Goal: Information Seeking & Learning: Learn about a topic

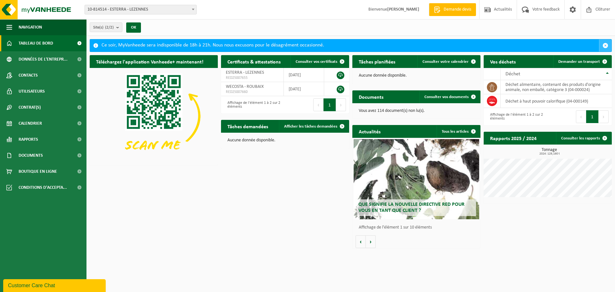
click at [608, 47] on span "button" at bounding box center [606, 46] width 6 height 6
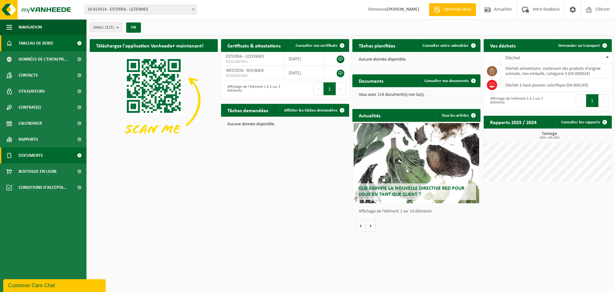
click at [81, 155] on span at bounding box center [79, 155] width 14 height 16
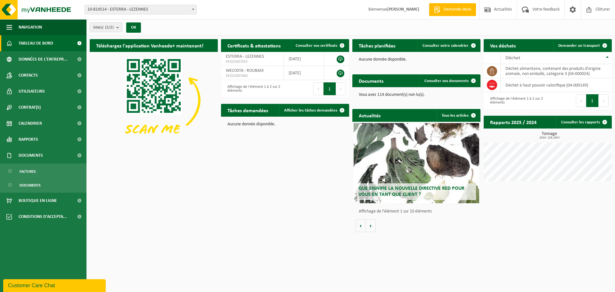
click at [49, 44] on span "Tableau de bord" at bounding box center [36, 43] width 35 height 16
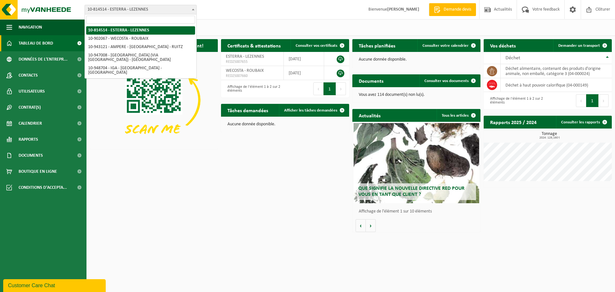
click at [185, 10] on span "10-814514 - ESTERRA - LEZENNES" at bounding box center [140, 9] width 111 height 9
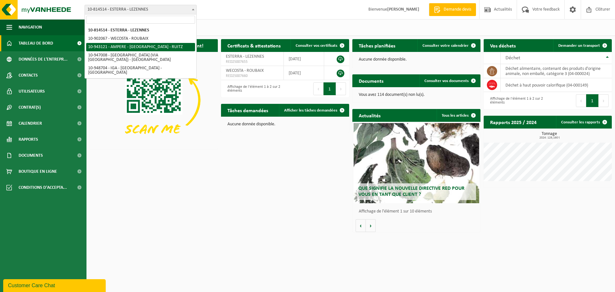
select select "140137"
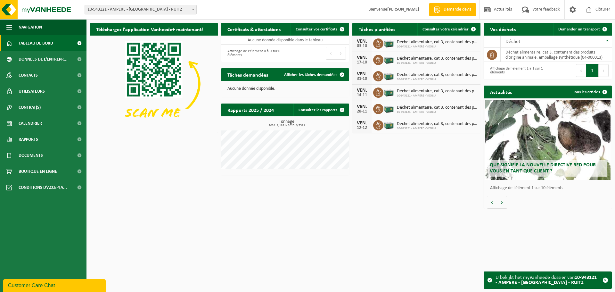
click at [81, 41] on span at bounding box center [79, 43] width 14 height 16
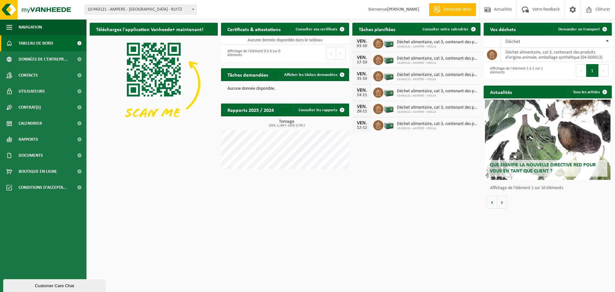
click at [162, 77] on img at bounding box center [154, 84] width 128 height 96
click at [78, 154] on span at bounding box center [79, 155] width 14 height 16
click at [45, 184] on link "Documents" at bounding box center [43, 185] width 83 height 12
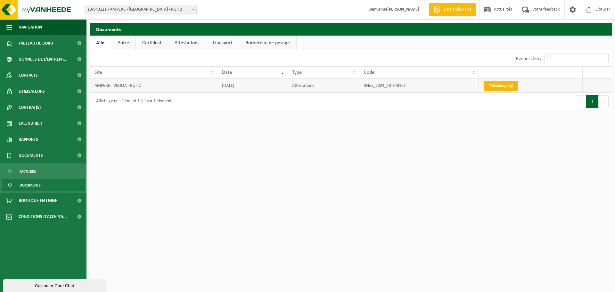
click at [499, 86] on link "Télécharger" at bounding box center [501, 86] width 34 height 10
click at [189, 8] on span "10-943121 - AMPERE - [GEOGRAPHIC_DATA] - RUITZ" at bounding box center [140, 9] width 111 height 9
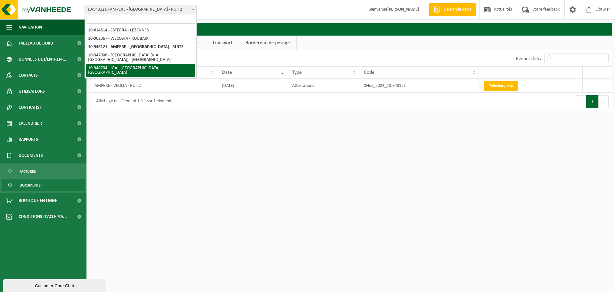
select select "142786"
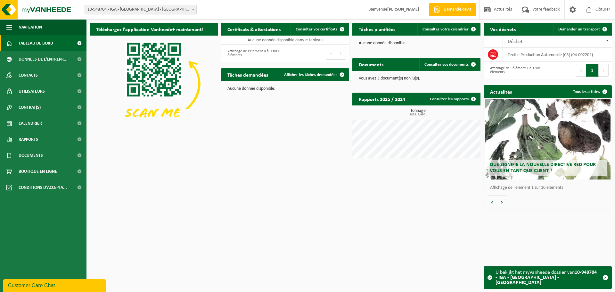
click at [163, 10] on span "10-948704 - IGA - [GEOGRAPHIC_DATA] - [GEOGRAPHIC_DATA]" at bounding box center [140, 9] width 111 height 9
click at [38, 125] on span "Calendrier" at bounding box center [30, 123] width 23 height 16
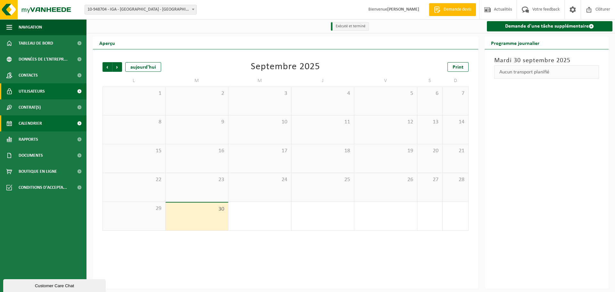
click at [36, 89] on span "Utilisateurs" at bounding box center [32, 91] width 26 height 16
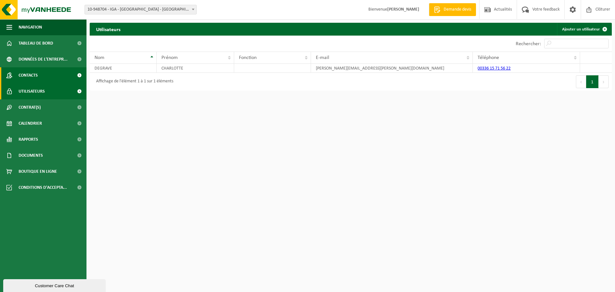
click at [38, 76] on span "Contacts" at bounding box center [28, 75] width 19 height 16
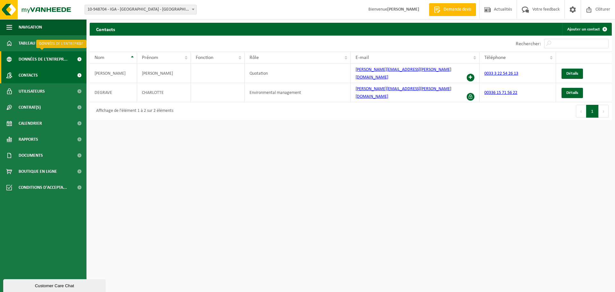
click at [50, 59] on span "Données de l'entrepr..." at bounding box center [43, 59] width 49 height 16
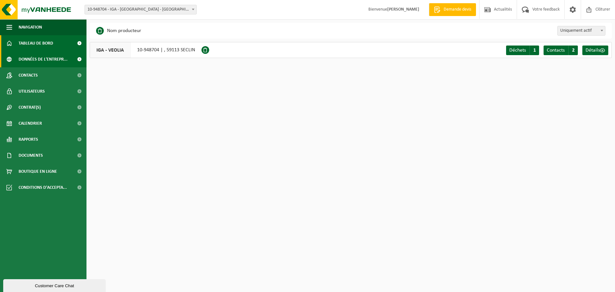
click at [79, 43] on span at bounding box center [79, 43] width 14 height 16
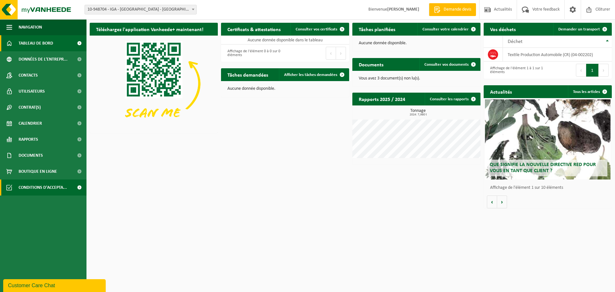
click at [77, 187] on span at bounding box center [79, 187] width 14 height 16
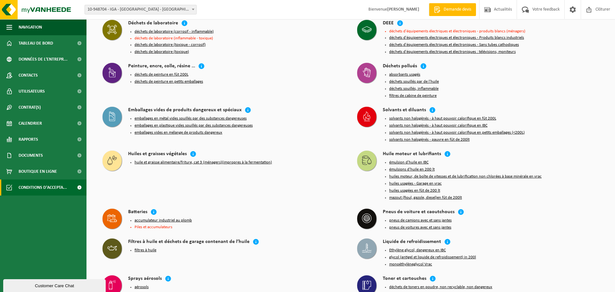
scroll to position [460, 0]
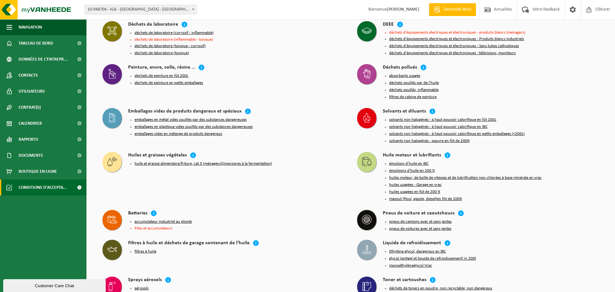
click at [174, 12] on span "10-948704 - IGA - [GEOGRAPHIC_DATA] - [GEOGRAPHIC_DATA]" at bounding box center [140, 9] width 111 height 9
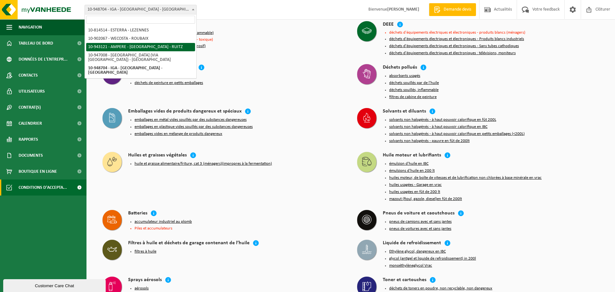
select select "140137"
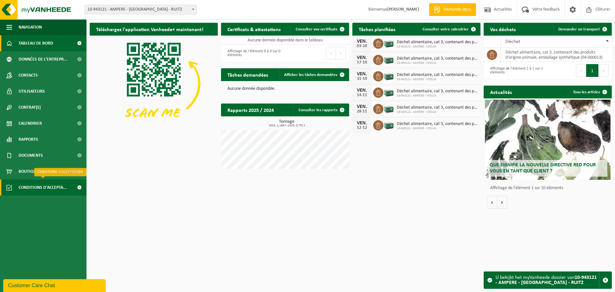
drag, startPoint x: 44, startPoint y: 186, endPoint x: 47, endPoint y: 186, distance: 3.8
click at [44, 186] on span "Conditions d'accepta..." at bounding box center [43, 187] width 48 height 16
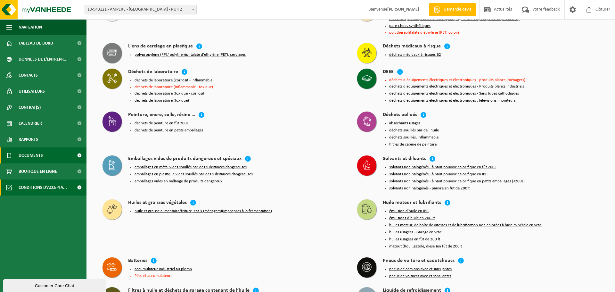
scroll to position [411, 0]
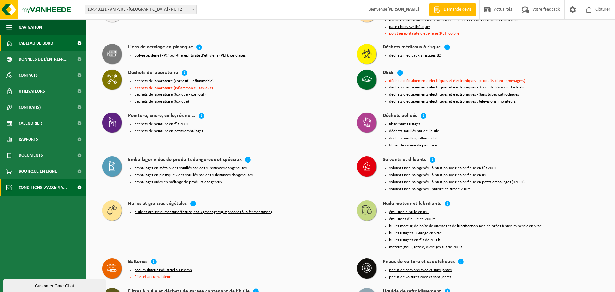
click at [44, 43] on span "Tableau de bord" at bounding box center [36, 43] width 35 height 16
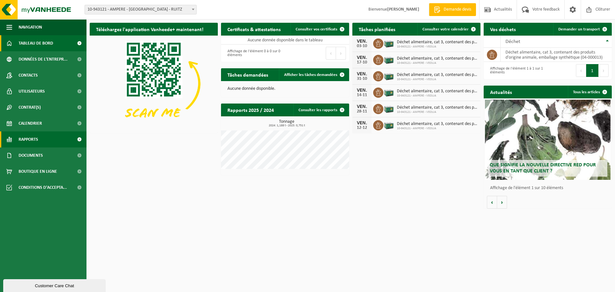
click at [80, 141] on span at bounding box center [79, 139] width 14 height 16
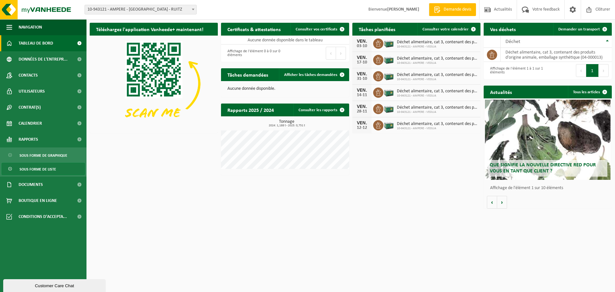
click at [59, 170] on link "Sous forme de liste" at bounding box center [43, 169] width 83 height 12
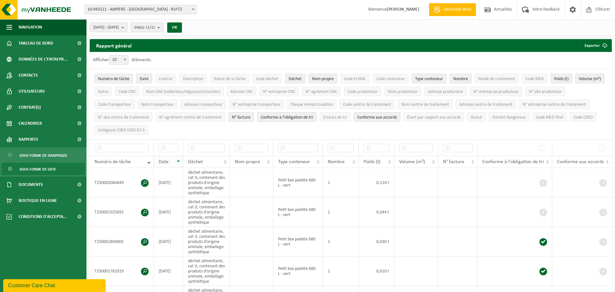
click at [180, 160] on th "Date" at bounding box center [168, 162] width 29 height 12
click at [163, 28] on b "submit" at bounding box center [160, 27] width 6 height 9
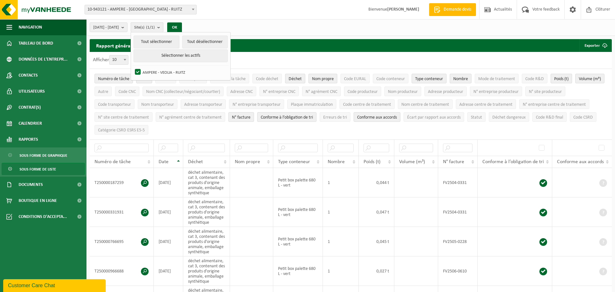
click at [163, 28] on b "submit" at bounding box center [160, 27] width 6 height 9
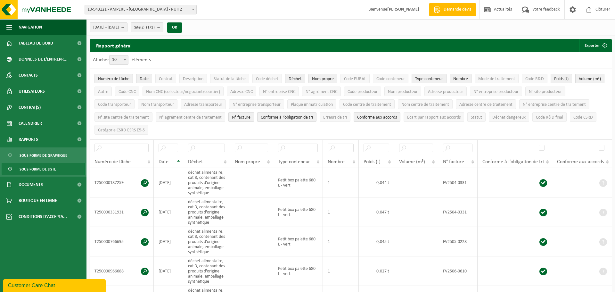
click at [60, 169] on link "Sous forme de liste" at bounding box center [43, 169] width 83 height 12
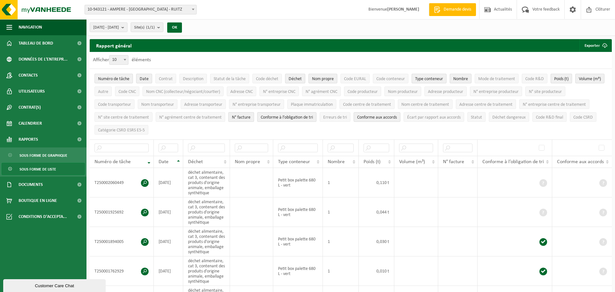
click at [246, 117] on span "N° facture" at bounding box center [241, 117] width 19 height 5
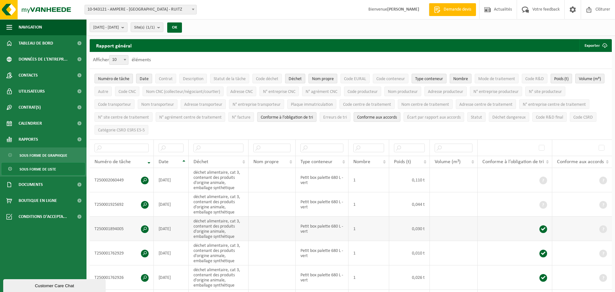
click at [144, 229] on span at bounding box center [145, 229] width 8 height 8
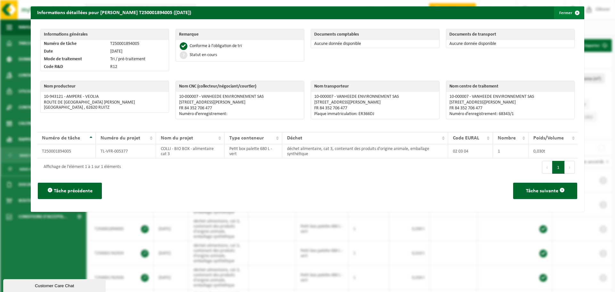
click at [566, 15] on button "Fermer" at bounding box center [568, 12] width 29 height 13
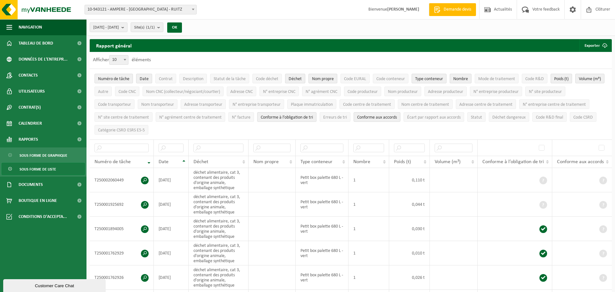
click at [445, 12] on span "Demande devis" at bounding box center [457, 9] width 31 height 6
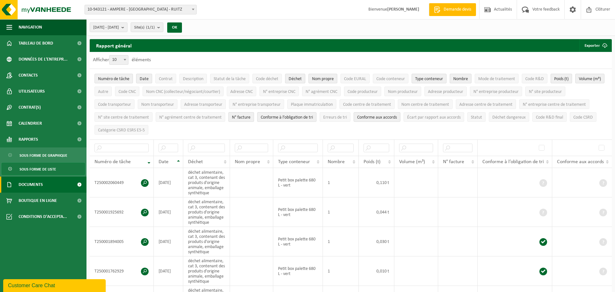
click at [36, 184] on span "Documents" at bounding box center [31, 184] width 24 height 16
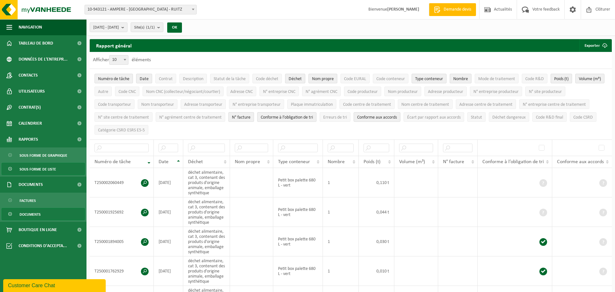
click at [36, 216] on span "Documents" at bounding box center [30, 214] width 21 height 12
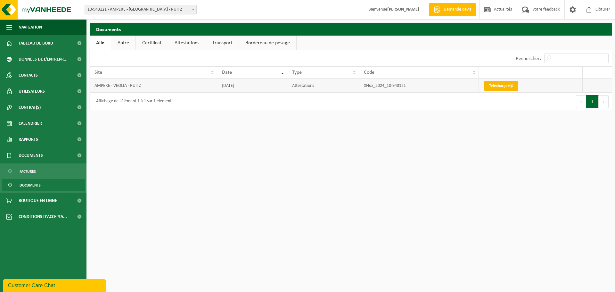
click at [502, 88] on link "Télécharger" at bounding box center [501, 86] width 34 height 10
click at [76, 106] on span at bounding box center [79, 107] width 14 height 16
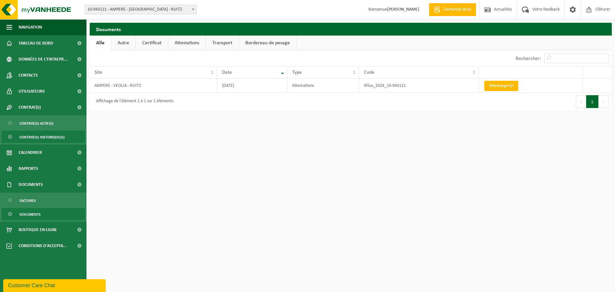
click at [70, 137] on link "Contrat(s) historique(s)" at bounding box center [43, 137] width 83 height 12
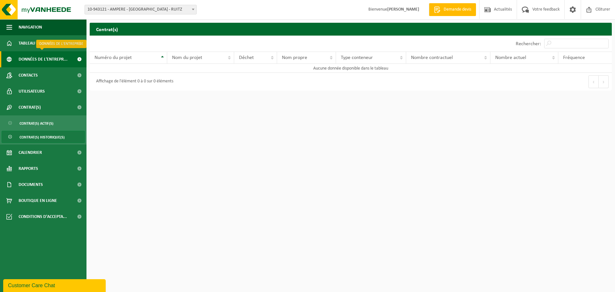
click at [81, 60] on span at bounding box center [79, 59] width 14 height 16
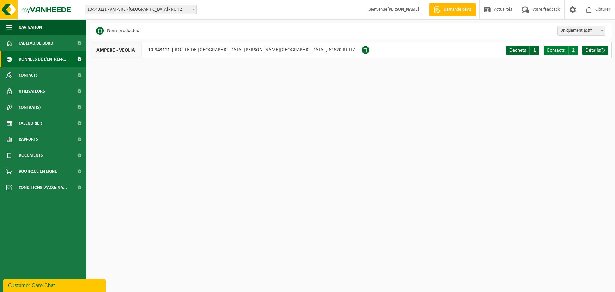
click at [555, 52] on span "Contacts" at bounding box center [556, 50] width 18 height 5
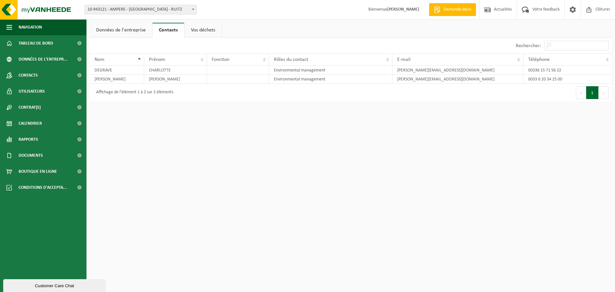
click at [123, 31] on link "Données de l'entreprise" at bounding box center [121, 30] width 62 height 15
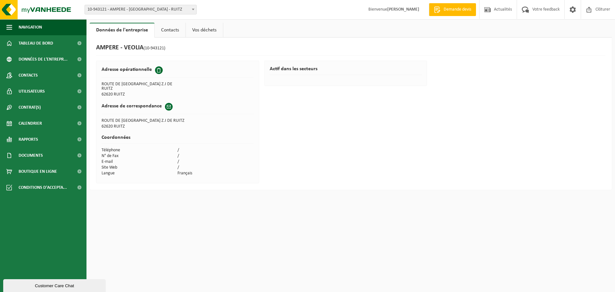
click at [203, 29] on link "Vos déchets" at bounding box center [204, 30] width 37 height 15
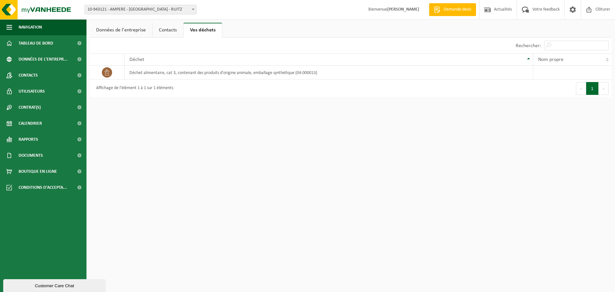
click at [113, 31] on link "Données de l'entreprise" at bounding box center [121, 30] width 62 height 15
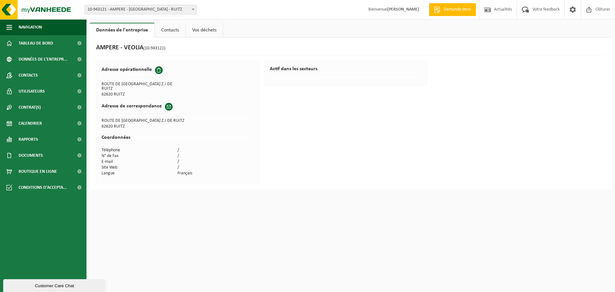
click at [172, 30] on link "Contacts" at bounding box center [170, 30] width 31 height 15
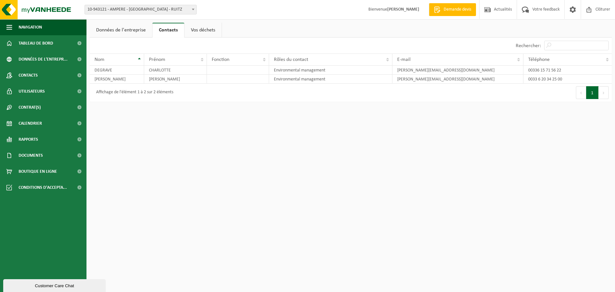
click at [195, 32] on link "Vos déchets" at bounding box center [203, 30] width 37 height 15
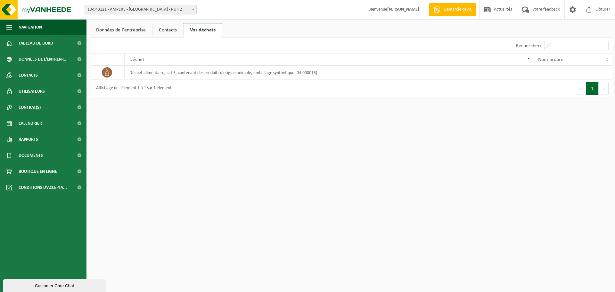
click at [184, 12] on span "10-943121 - AMPERE - [GEOGRAPHIC_DATA] - RUITZ" at bounding box center [140, 9] width 111 height 9
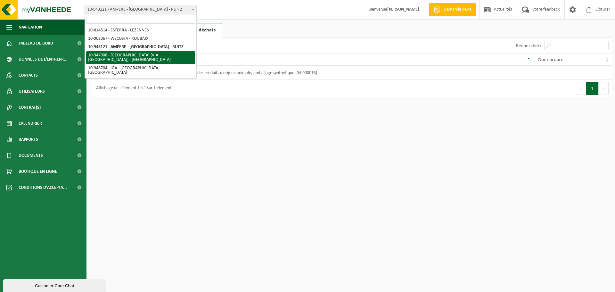
select select "141969"
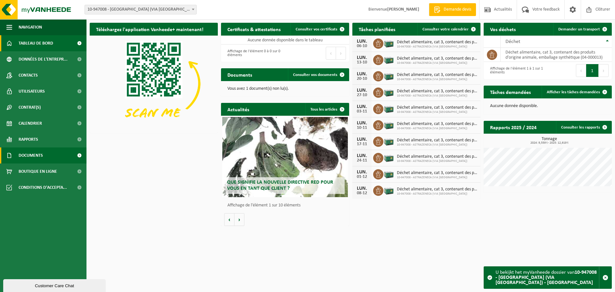
click at [80, 154] on span at bounding box center [79, 155] width 14 height 16
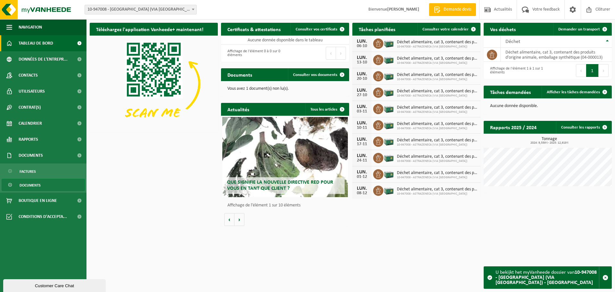
click at [58, 186] on link "Documents" at bounding box center [43, 185] width 83 height 12
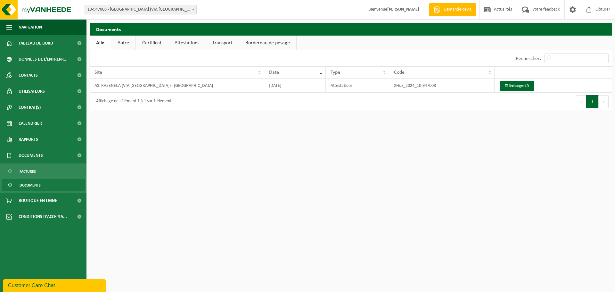
click at [224, 44] on link "Transport" at bounding box center [222, 43] width 33 height 15
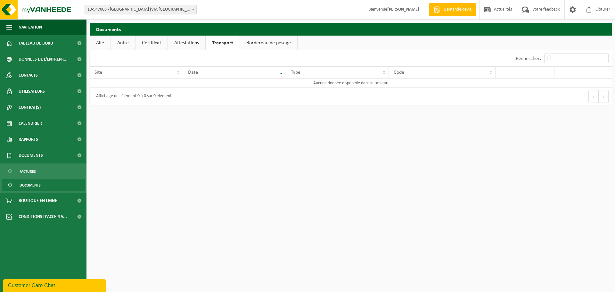
click at [192, 44] on link "Attestations" at bounding box center [186, 43] width 37 height 15
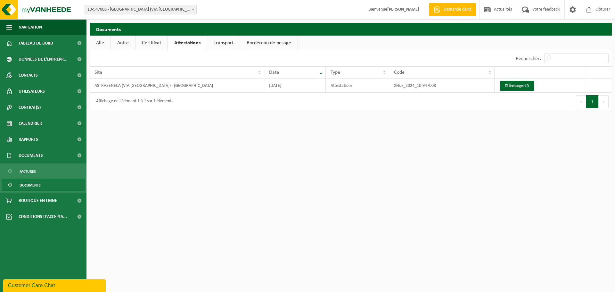
click at [154, 43] on link "Certificat" at bounding box center [151, 43] width 32 height 15
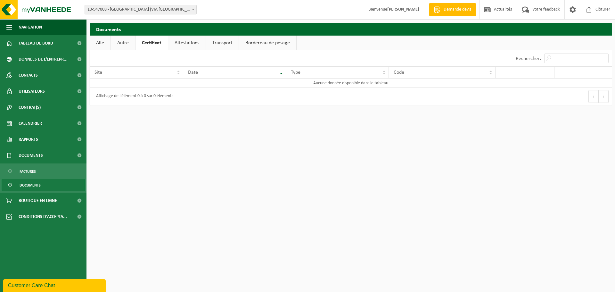
click at [223, 45] on link "Transport" at bounding box center [222, 43] width 33 height 15
click at [255, 42] on link "Bordereau de pesage" at bounding box center [268, 43] width 57 height 15
click at [155, 43] on link "Certificat" at bounding box center [151, 43] width 32 height 15
click at [51, 153] on link "Documents" at bounding box center [43, 155] width 86 height 16
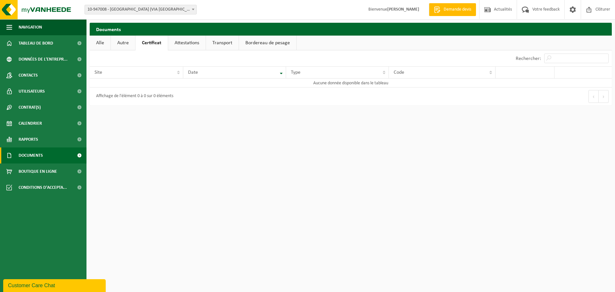
click at [51, 153] on link "Documents" at bounding box center [43, 155] width 86 height 16
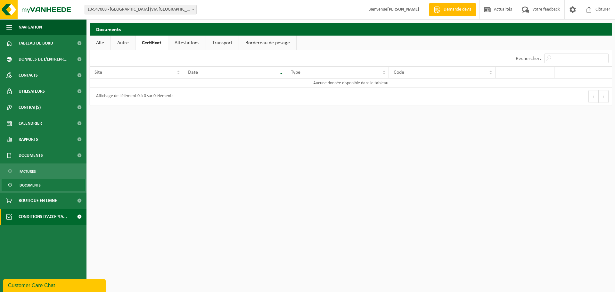
click at [77, 215] on span at bounding box center [79, 217] width 14 height 16
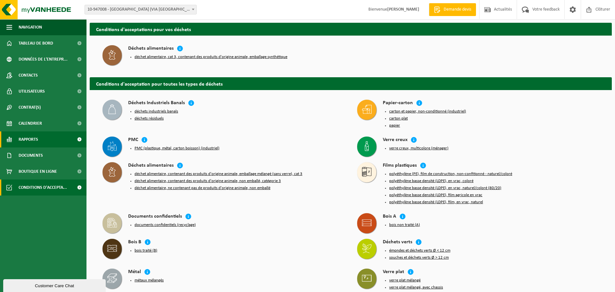
click at [43, 139] on link "Rapports" at bounding box center [43, 139] width 86 height 16
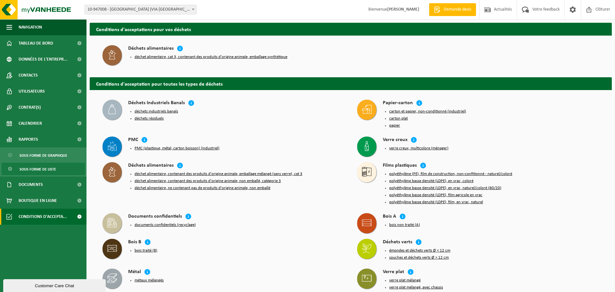
click at [44, 169] on span "Sous forme de liste" at bounding box center [38, 169] width 37 height 12
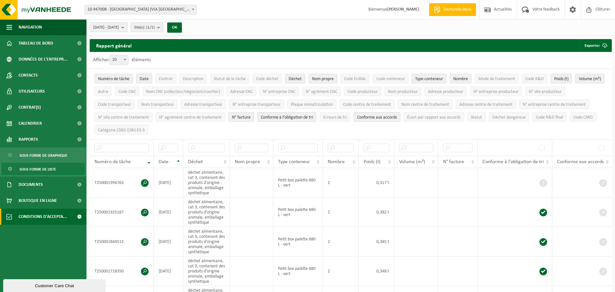
click at [47, 217] on span "Conditions d'accepta..." at bounding box center [43, 217] width 48 height 16
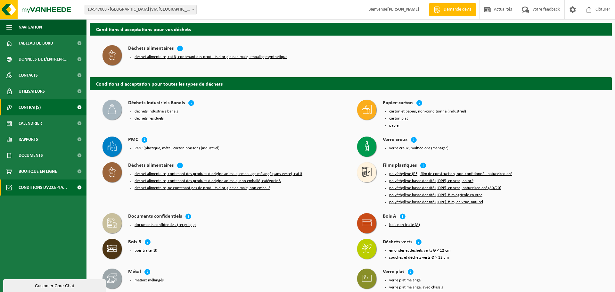
click at [43, 103] on link "Contrat(s)" at bounding box center [43, 107] width 86 height 16
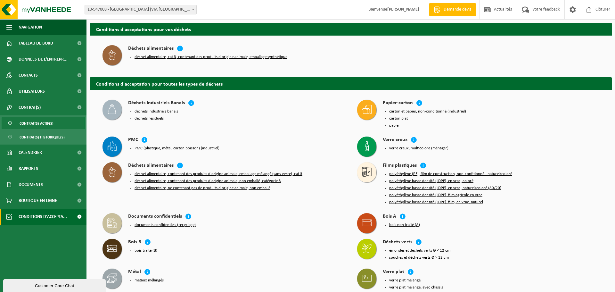
click at [50, 121] on span "Contrat(s) actif(s)" at bounding box center [37, 123] width 34 height 12
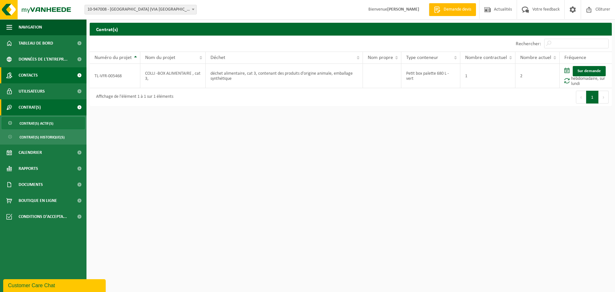
click at [46, 74] on link "Contacts" at bounding box center [43, 75] width 86 height 16
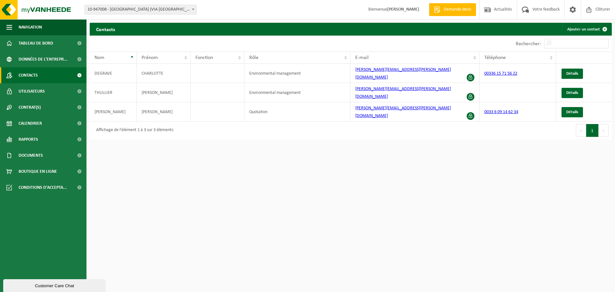
click at [194, 11] on span at bounding box center [193, 9] width 6 height 8
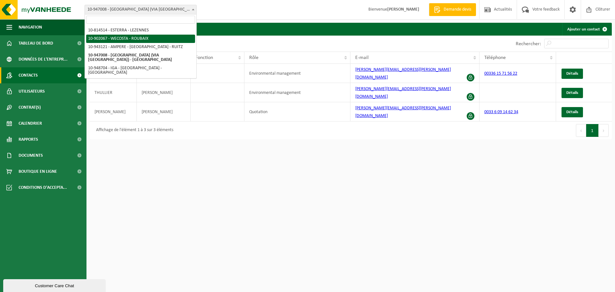
select select "120098"
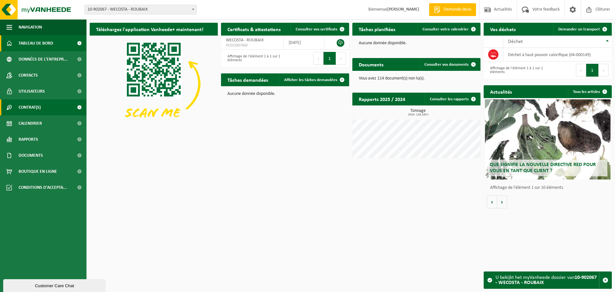
click at [55, 106] on link "Contrat(s)" at bounding box center [43, 107] width 86 height 16
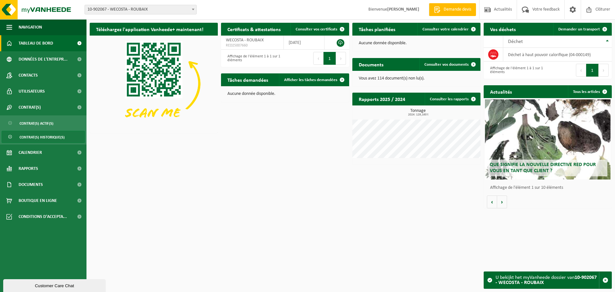
click at [53, 136] on span "Contrat(s) historique(s)" at bounding box center [42, 137] width 45 height 12
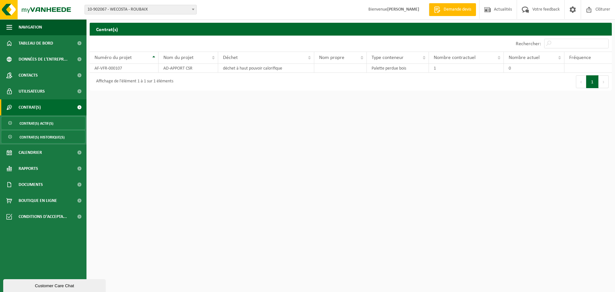
click at [51, 138] on span "Contrat(s) historique(s)" at bounding box center [42, 137] width 45 height 12
click at [39, 124] on span "Contrat(s) actif(s)" at bounding box center [37, 123] width 34 height 12
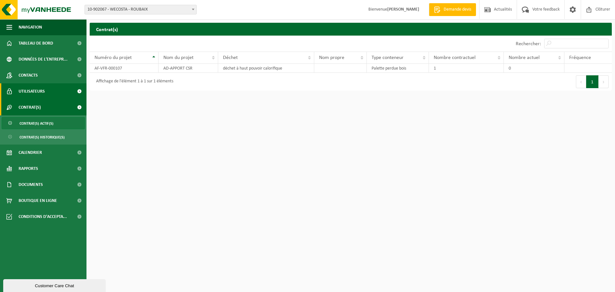
click at [44, 91] on span "Utilisateurs" at bounding box center [32, 91] width 26 height 16
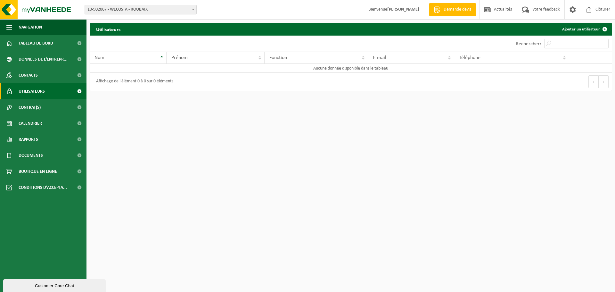
click at [82, 91] on span at bounding box center [79, 91] width 14 height 16
click at [184, 9] on span "10-902067 - WECOSTA - ROUBAIX" at bounding box center [140, 9] width 111 height 9
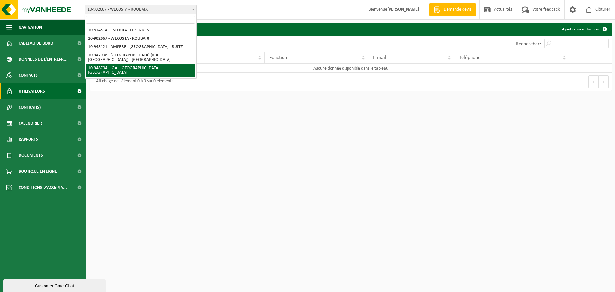
select select "142786"
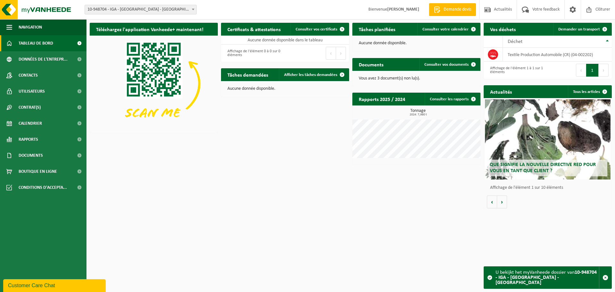
click at [191, 10] on span at bounding box center [193, 9] width 6 height 8
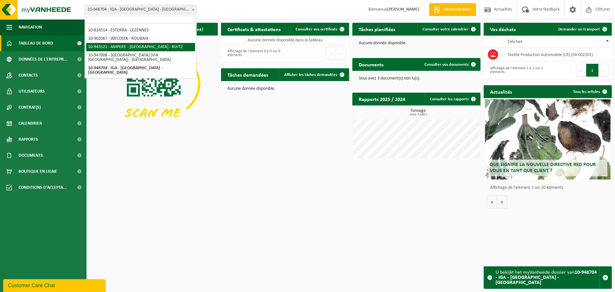
select select "140137"
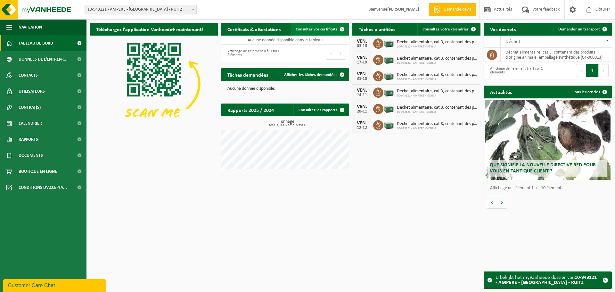
click at [327, 31] on span "Consulter vos certificats" at bounding box center [317, 29] width 42 height 4
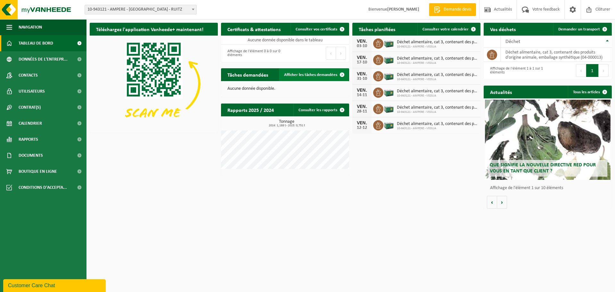
click at [343, 76] on span at bounding box center [342, 74] width 13 height 13
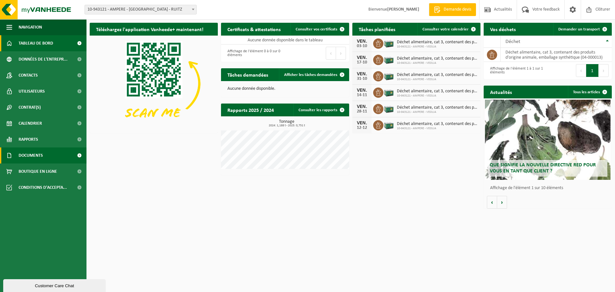
click at [79, 155] on span at bounding box center [79, 155] width 14 height 16
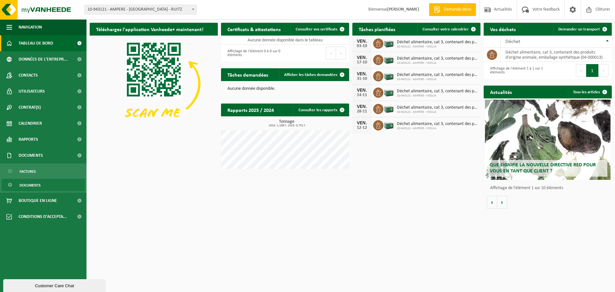
click at [47, 186] on link "Documents" at bounding box center [43, 185] width 83 height 12
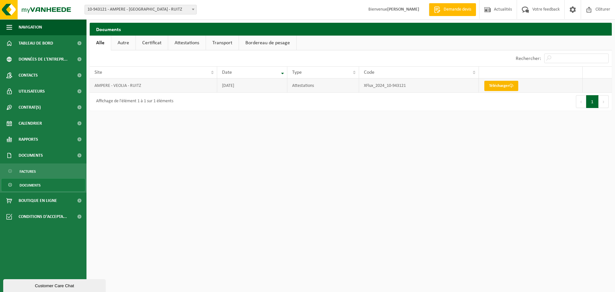
click at [497, 88] on link "Télécharger" at bounding box center [501, 86] width 34 height 10
click at [45, 173] on link "Factures" at bounding box center [43, 171] width 83 height 12
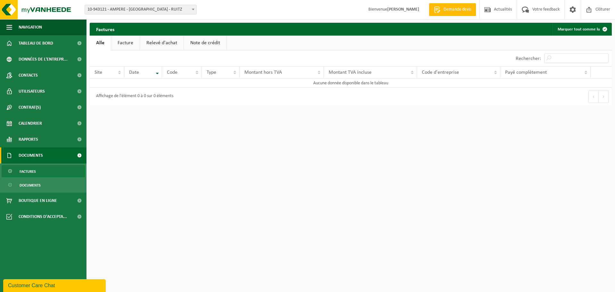
click at [206, 41] on link "Note de crédit" at bounding box center [205, 43] width 43 height 15
click at [167, 42] on link "Relevé d'achat" at bounding box center [162, 43] width 44 height 15
click at [133, 42] on link "Facture" at bounding box center [125, 43] width 29 height 15
click at [107, 42] on link "Alle" at bounding box center [100, 43] width 21 height 15
click at [37, 105] on span "Contrat(s)" at bounding box center [30, 107] width 22 height 16
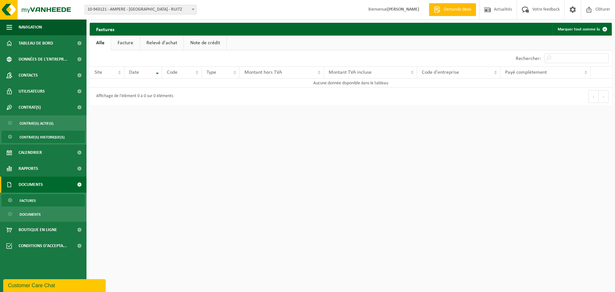
click at [48, 137] on span "Contrat(s) historique(s)" at bounding box center [42, 137] width 45 height 12
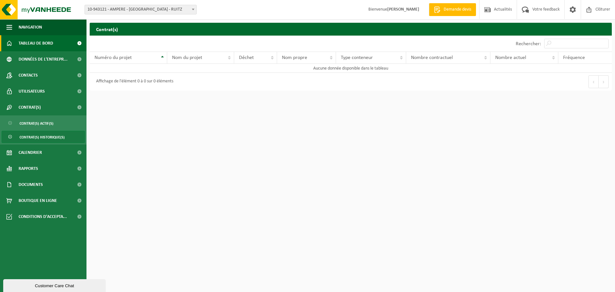
click at [30, 43] on span "Tableau de bord" at bounding box center [36, 43] width 35 height 16
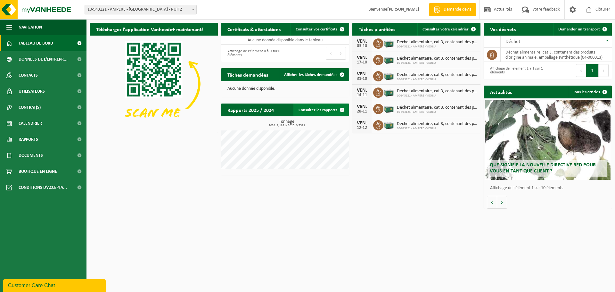
click at [333, 111] on link "Consulter les rapports" at bounding box center [320, 109] width 55 height 13
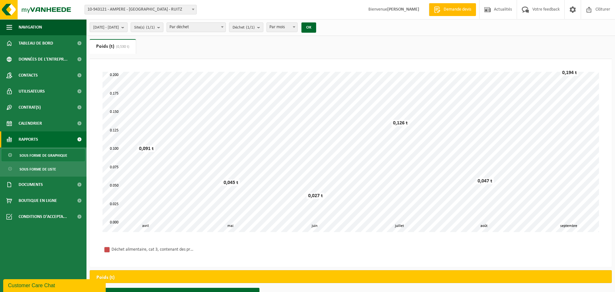
click at [119, 27] on span "[DATE] - [DATE]" at bounding box center [106, 28] width 26 height 10
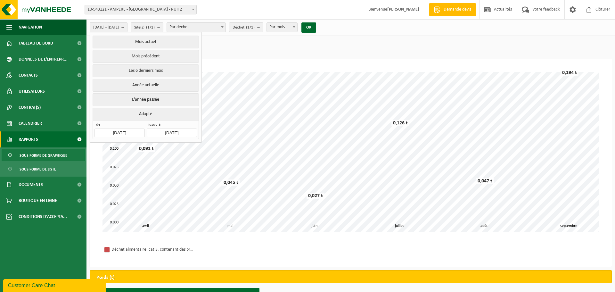
click at [195, 29] on span "Par déchet" at bounding box center [196, 27] width 59 height 9
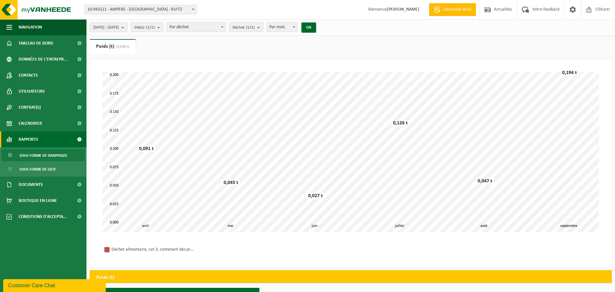
click at [263, 29] on b "submit" at bounding box center [260, 27] width 6 height 9
click at [294, 29] on span "Par mois" at bounding box center [282, 27] width 30 height 9
click at [111, 29] on span "[DATE] - [DATE]" at bounding box center [106, 28] width 26 height 10
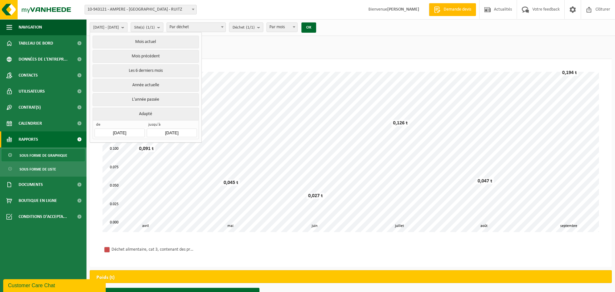
click at [81, 137] on span at bounding box center [79, 139] width 14 height 16
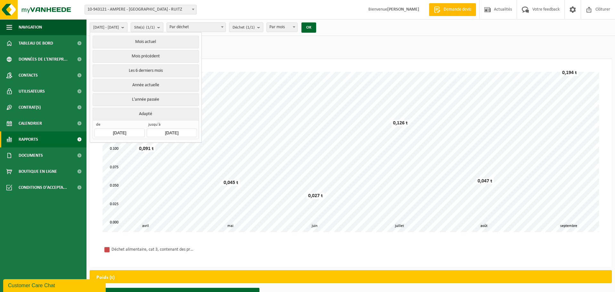
click at [77, 139] on span at bounding box center [79, 139] width 14 height 16
click at [39, 172] on span "Sous forme de liste" at bounding box center [38, 169] width 37 height 12
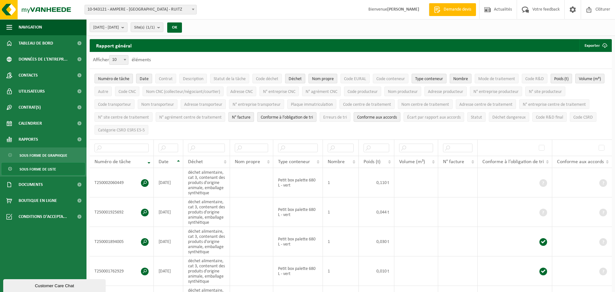
click at [127, 62] on span at bounding box center [125, 59] width 6 height 8
click at [127, 55] on select "10 25 50 100" at bounding box center [120, 55] width 19 height 0
select select "100"
click at [245, 119] on span "N° facture" at bounding box center [241, 117] width 19 height 5
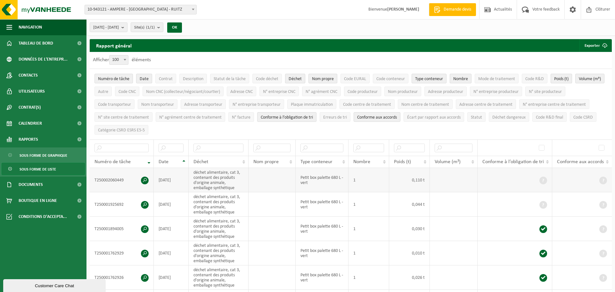
click at [146, 178] on span at bounding box center [145, 180] width 8 height 8
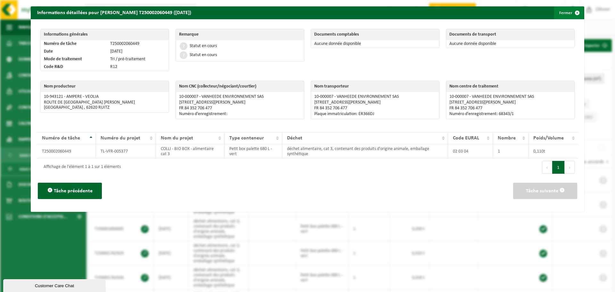
click at [569, 13] on button "Fermer" at bounding box center [568, 12] width 29 height 13
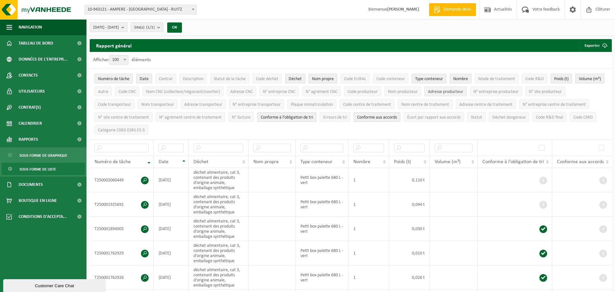
click at [463, 93] on span "Adresse producteur" at bounding box center [445, 91] width 35 height 5
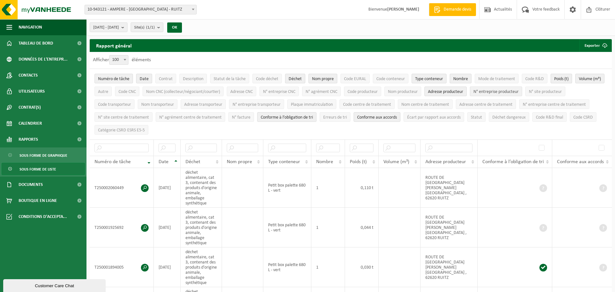
click at [522, 95] on button "N° entreprise producteur" at bounding box center [496, 91] width 52 height 10
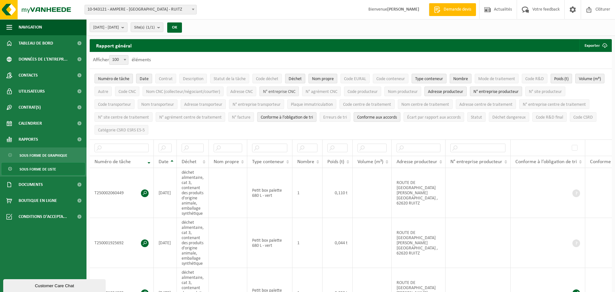
click at [295, 94] on span "N° entreprise CNC" at bounding box center [279, 91] width 32 height 5
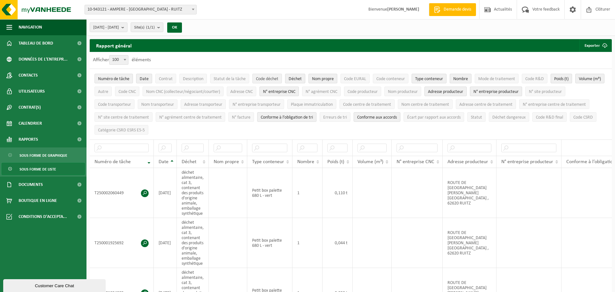
click at [277, 78] on span "Code déchet" at bounding box center [267, 79] width 22 height 5
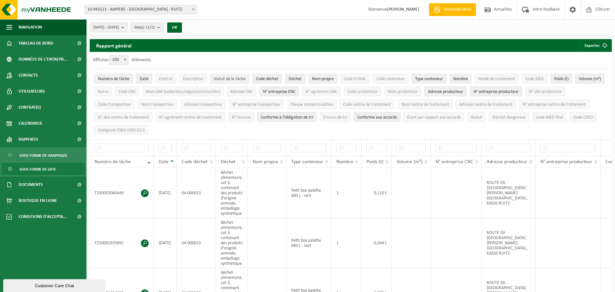
click at [233, 79] on span "Statut de la tâche" at bounding box center [230, 79] width 32 height 5
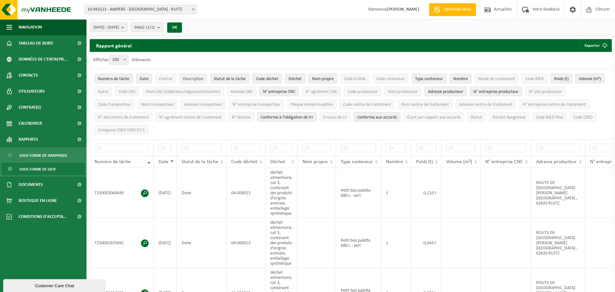
click at [194, 79] on span "Description" at bounding box center [193, 79] width 21 height 5
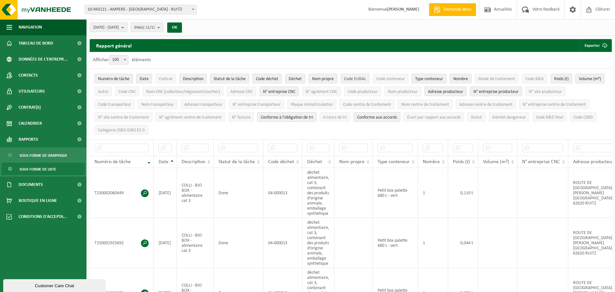
click at [359, 79] on span "Code EURAL" at bounding box center [355, 79] width 22 height 5
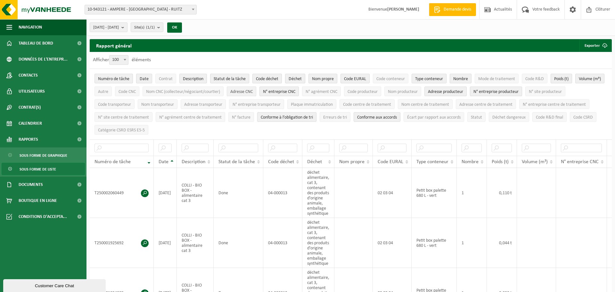
click at [253, 94] on div "Adresse CNC" at bounding box center [241, 92] width 22 height 6
click at [220, 94] on span "Nom CNC (collecteur/négociant/courtier)" at bounding box center [183, 91] width 74 height 5
click at [136, 93] on span "Code CNC" at bounding box center [127, 91] width 17 height 5
click at [173, 117] on span "N° agrément centre de traitement" at bounding box center [190, 117] width 62 height 5
click at [244, 117] on span "N° facture" at bounding box center [241, 117] width 19 height 5
